Goal: Find specific page/section: Find specific page/section

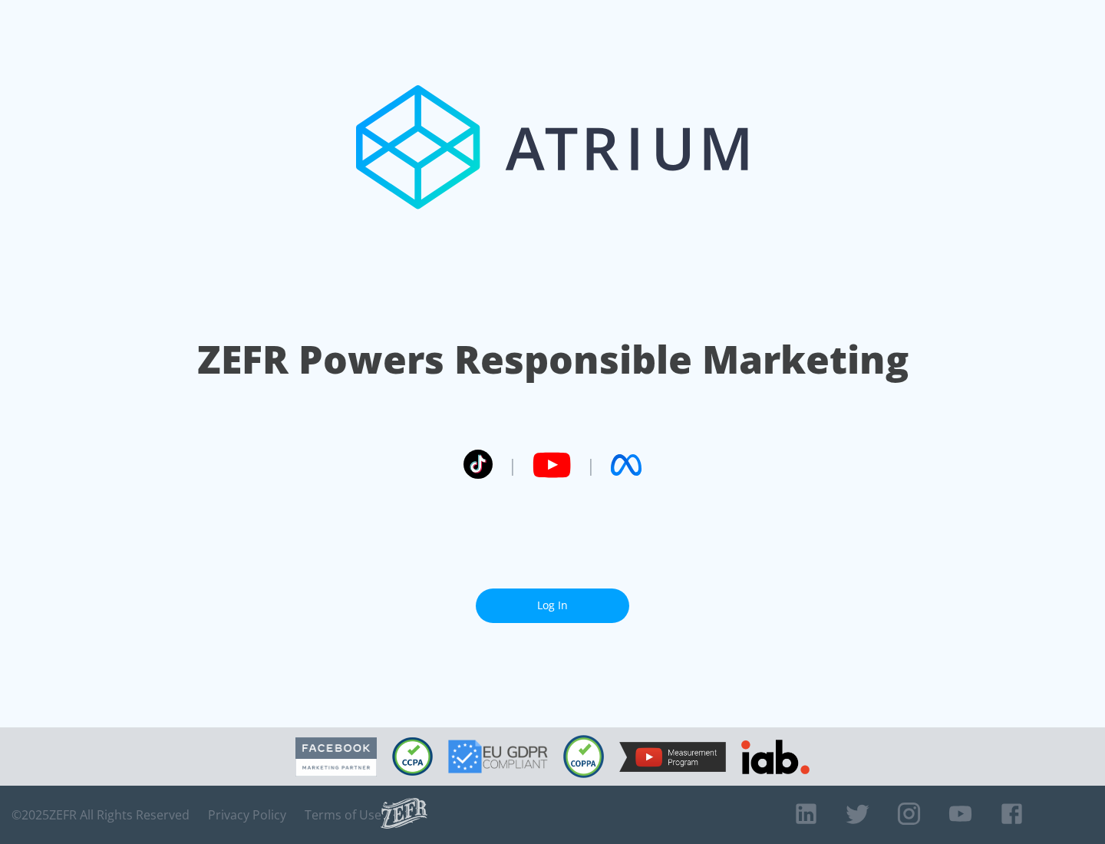
click at [552, 605] on link "Log In" at bounding box center [552, 605] width 153 height 35
